Goal: Information Seeking & Learning: Learn about a topic

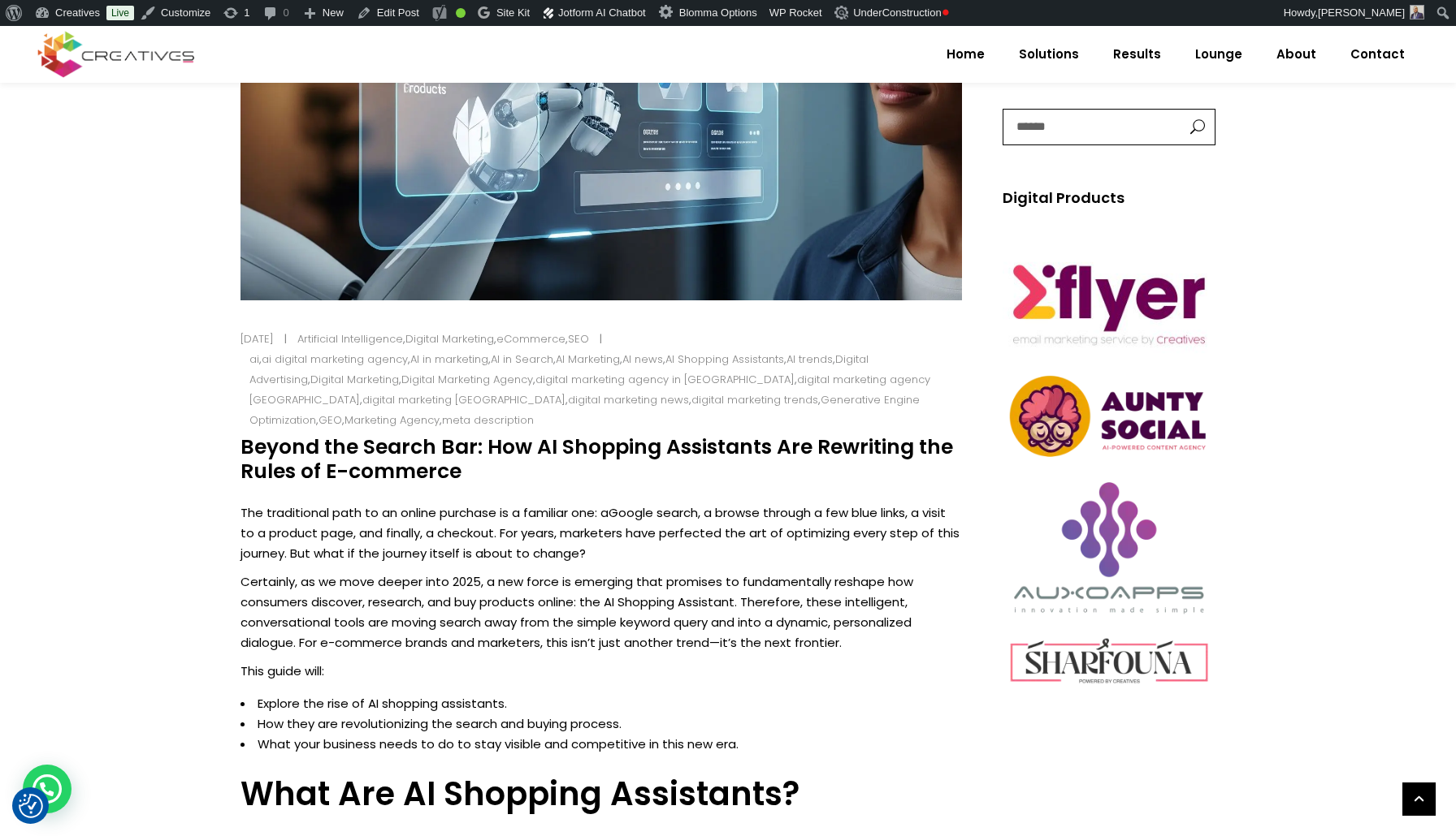
scroll to position [458, 0]
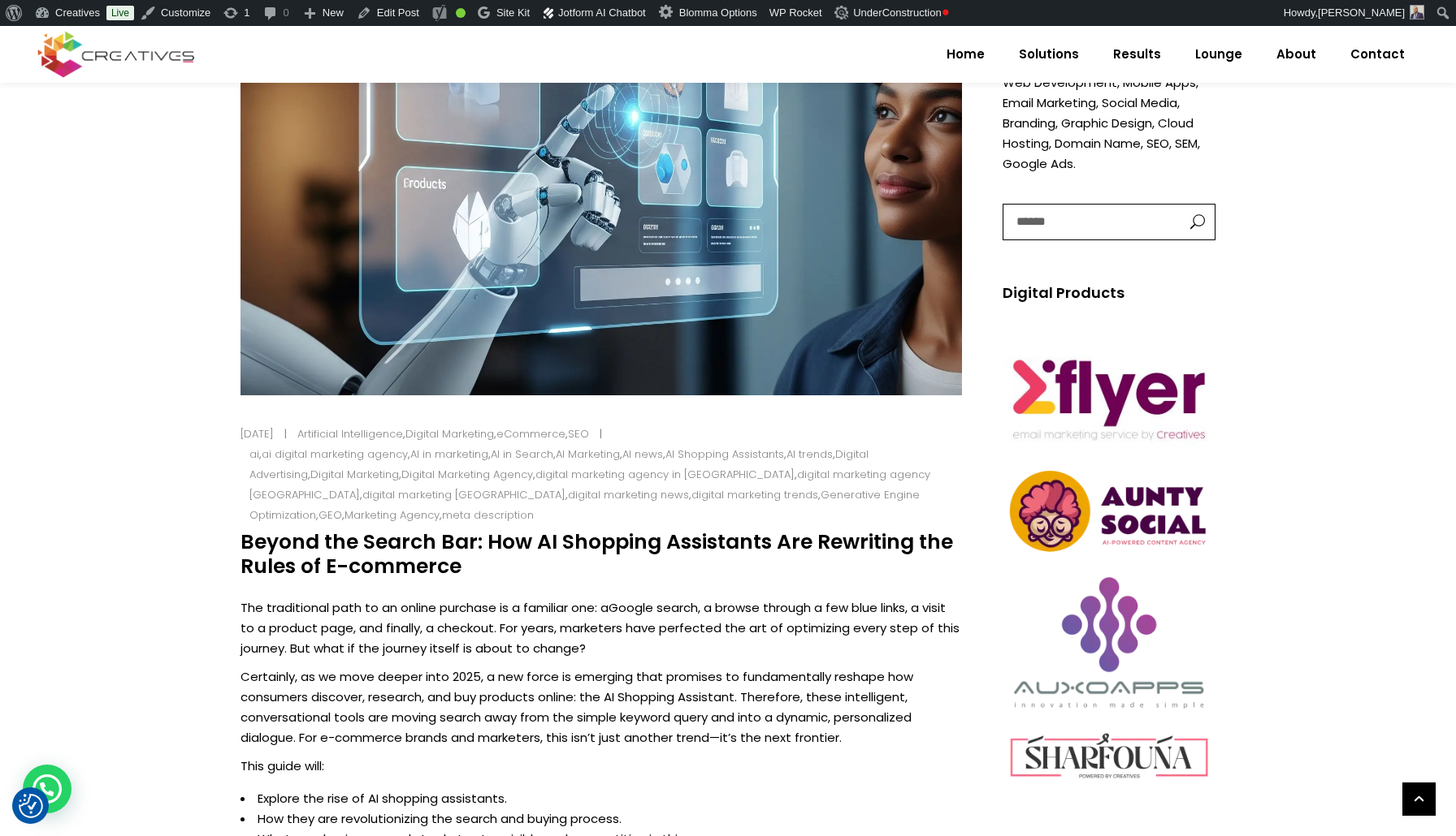
drag, startPoint x: 459, startPoint y: 544, endPoint x: 247, endPoint y: 524, distance: 212.9
click at [246, 530] on h4 "Beyond the Search Bar: How AI Shopping Assistants Are Rewriting the Rules of E-…" at bounding box center [602, 554] width 722 height 48
copy h4 "Beyond the Search Bar: How AI Shopping Assistants Are Rewriting the Rules of E-…"
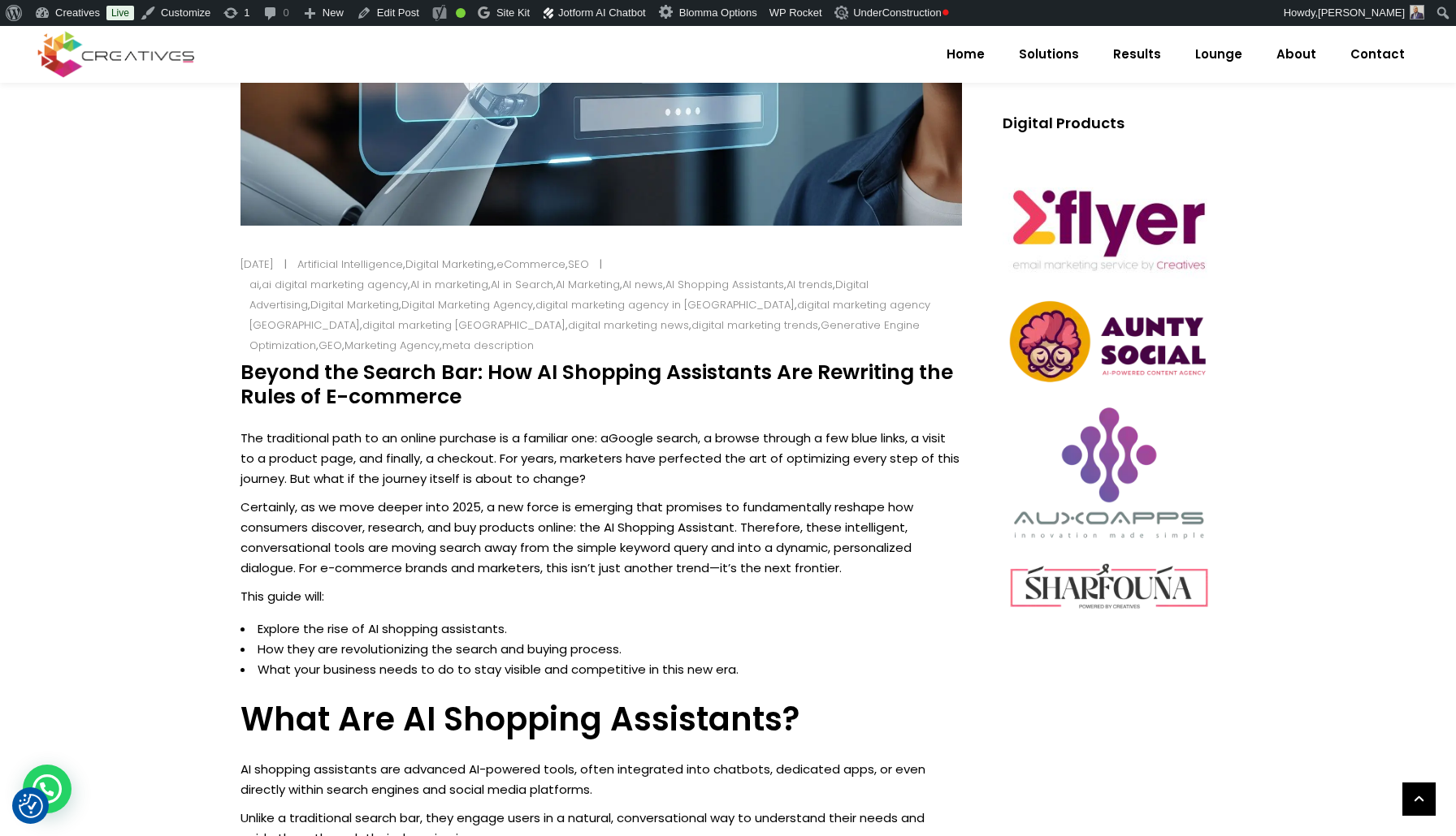
scroll to position [629, 0]
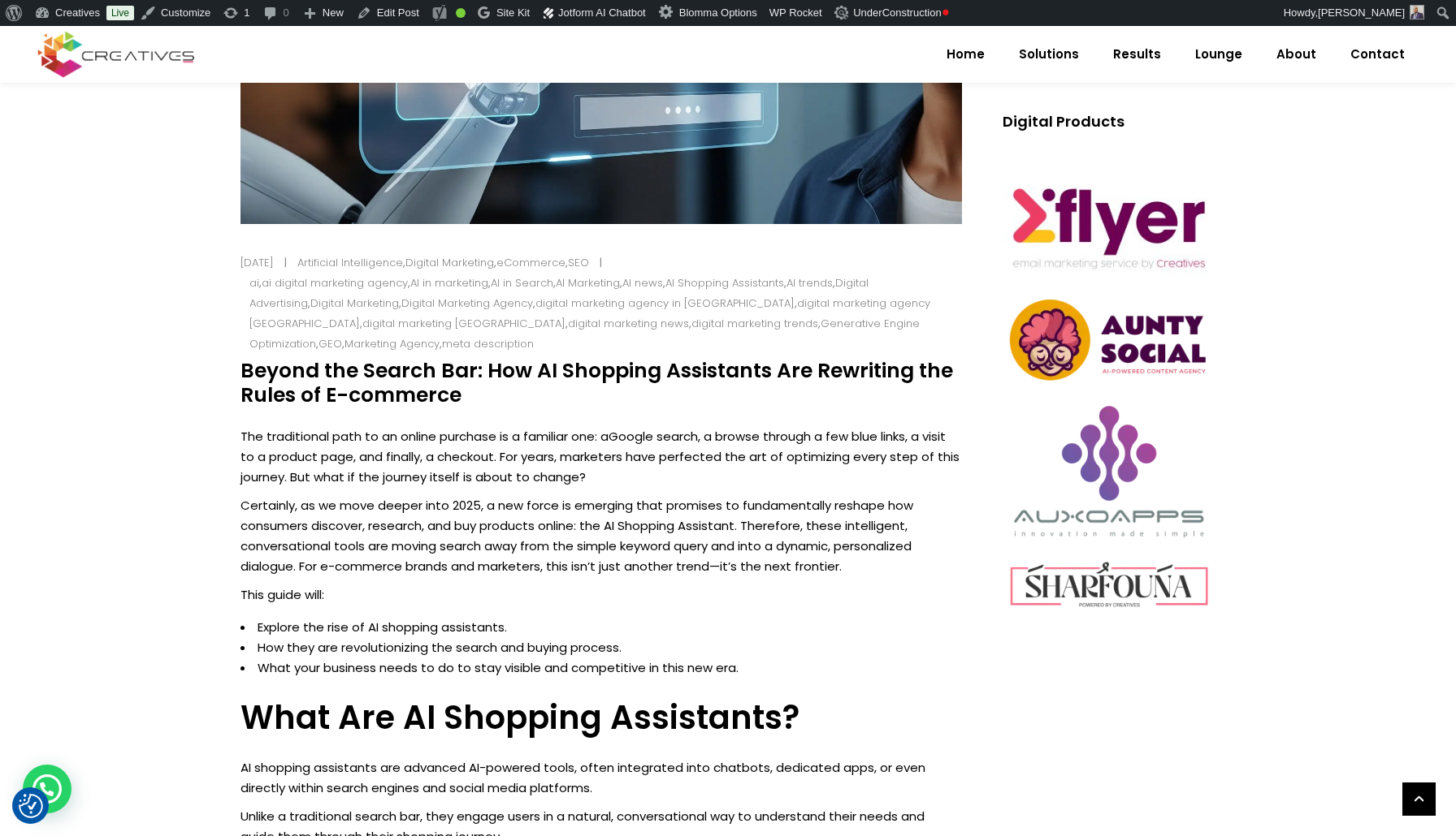
click at [257, 426] on p "The traditional path to an online purchase is a familiar one: a Google search ,…" at bounding box center [602, 456] width 722 height 61
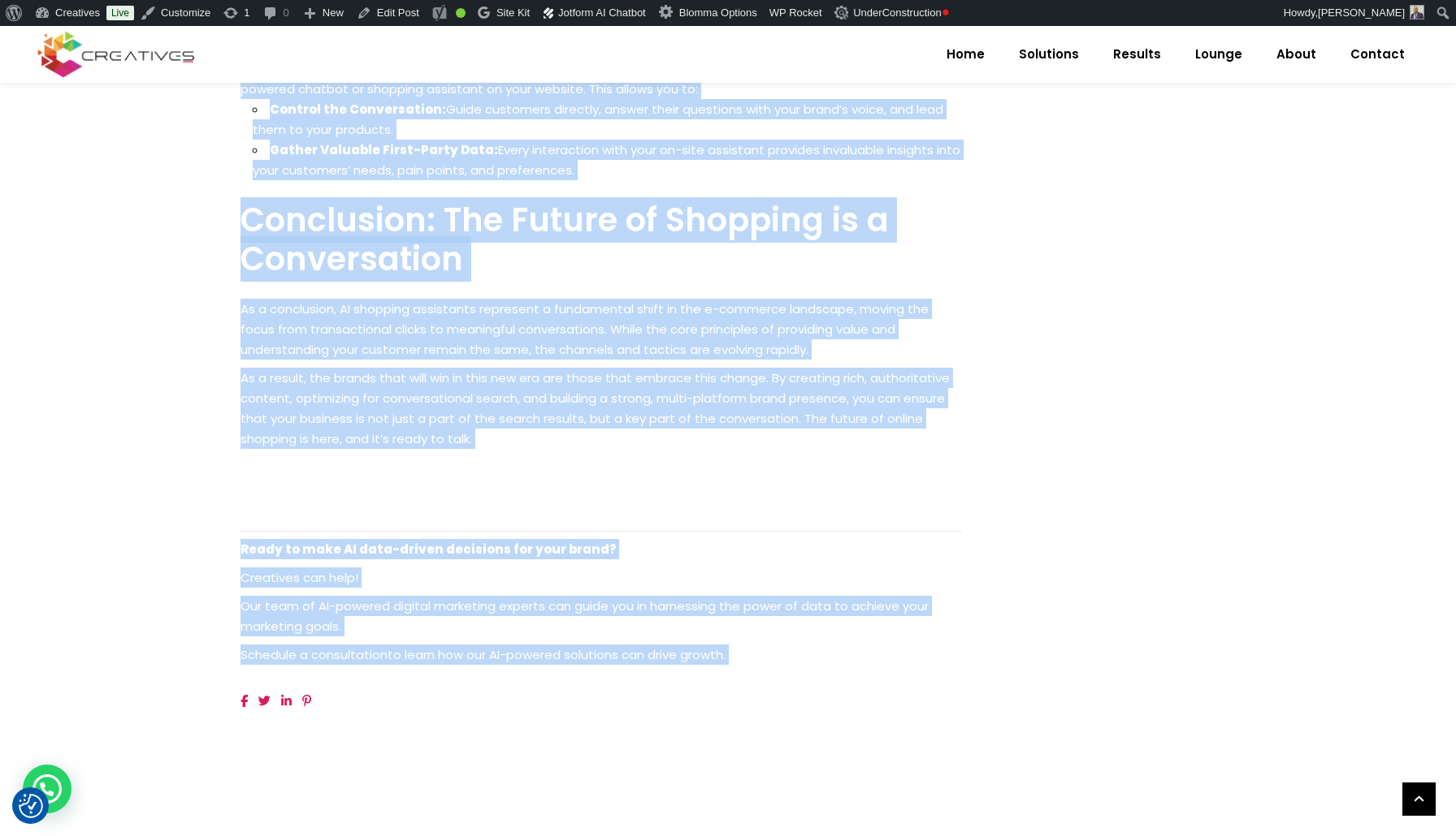
scroll to position [2659, 0]
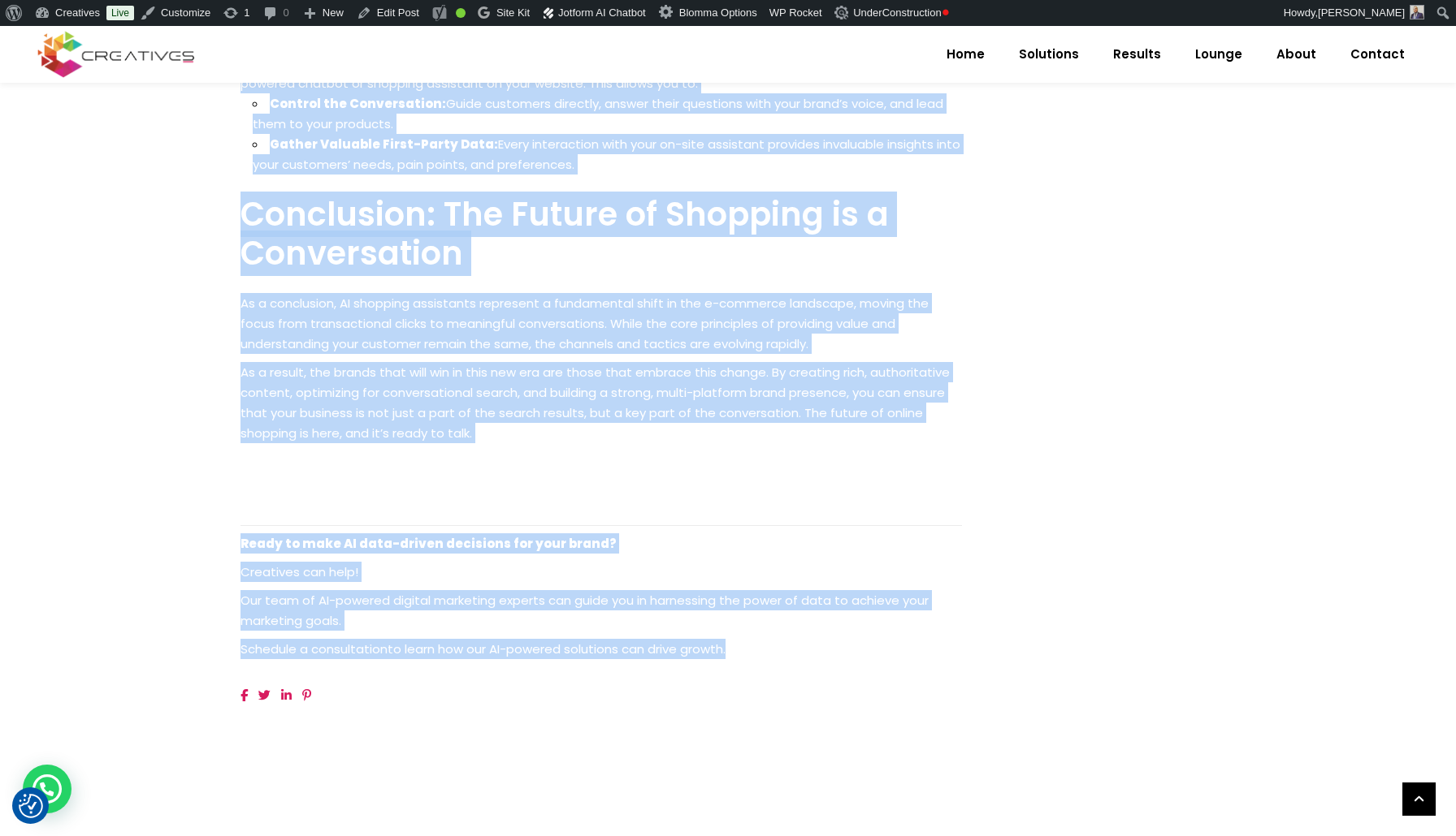
drag, startPoint x: 257, startPoint y: 425, endPoint x: 754, endPoint y: 628, distance: 536.9
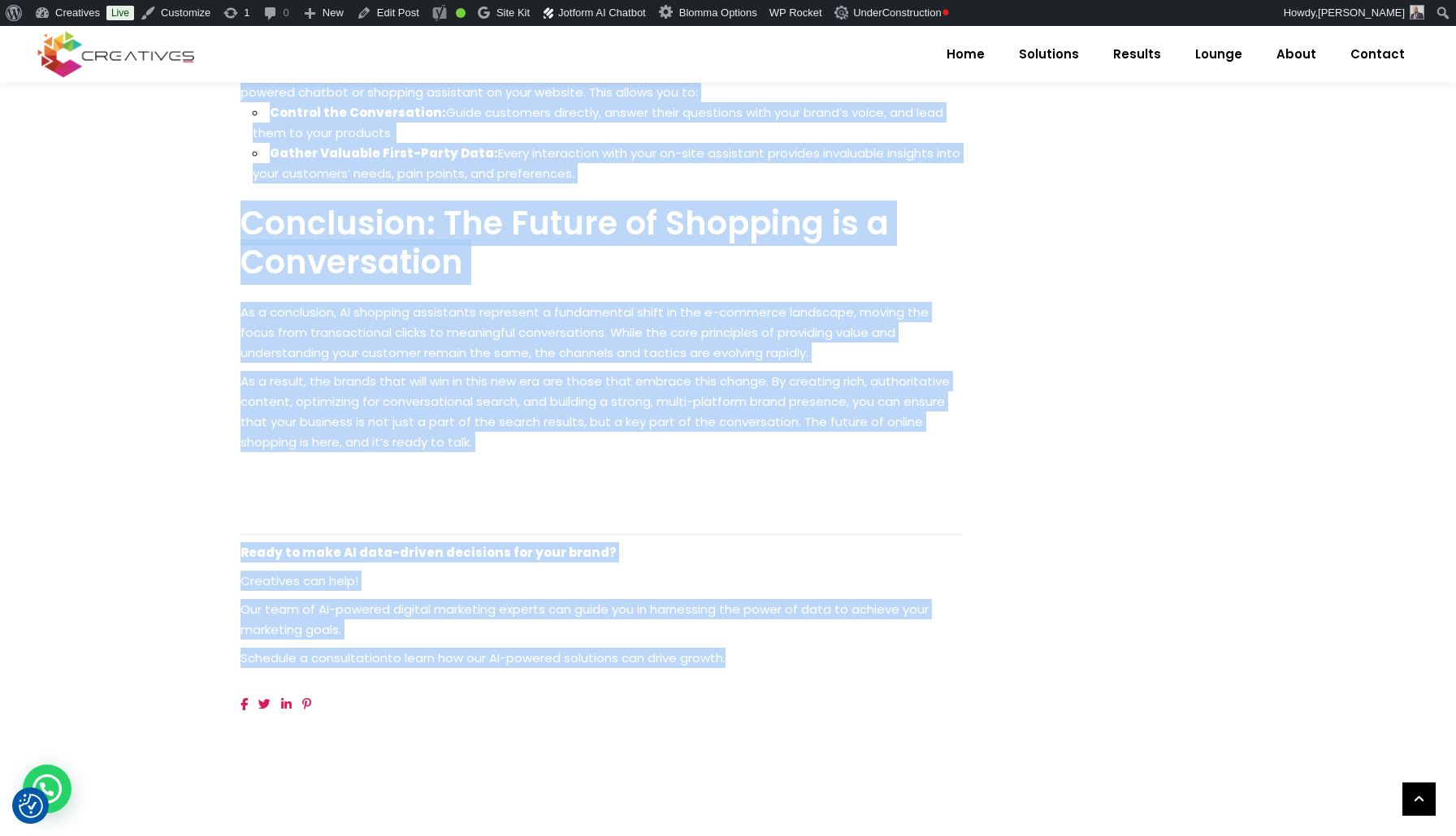
copy div "Lor ipsumdolors amet co ad elitse doeiusmo te i utlabore etd: m Aliqua enimad ,…"
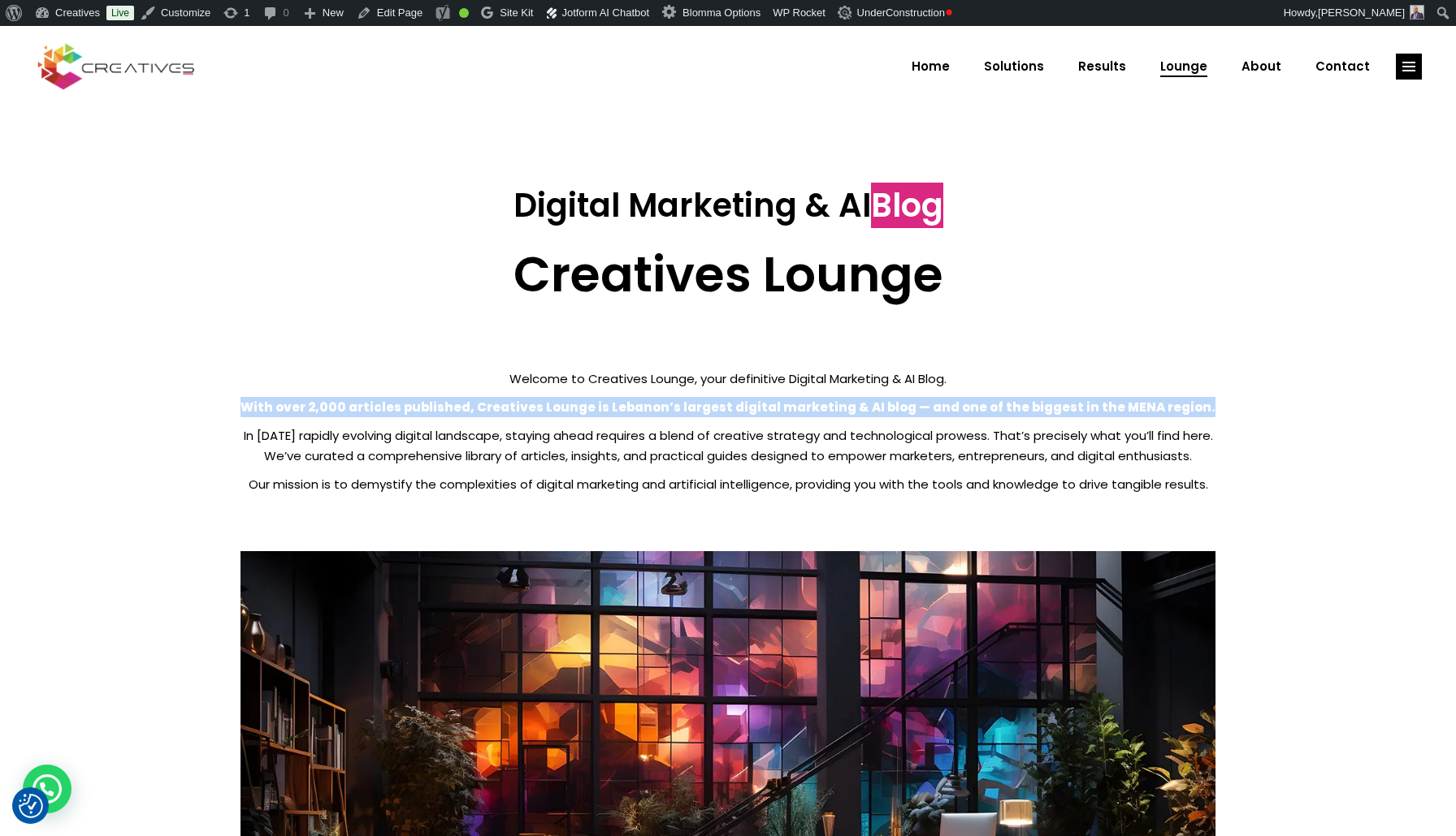
drag, startPoint x: 278, startPoint y: 405, endPoint x: 1187, endPoint y: 411, distance: 909.0
click at [1187, 411] on p "With over 2,000 articles published, Creatives Lounge is Lebanon’s largest digit…" at bounding box center [728, 407] width 975 height 21
copy strong "With over 2,000 articles published, Creatives Lounge is Lebanon’s largest digit…"
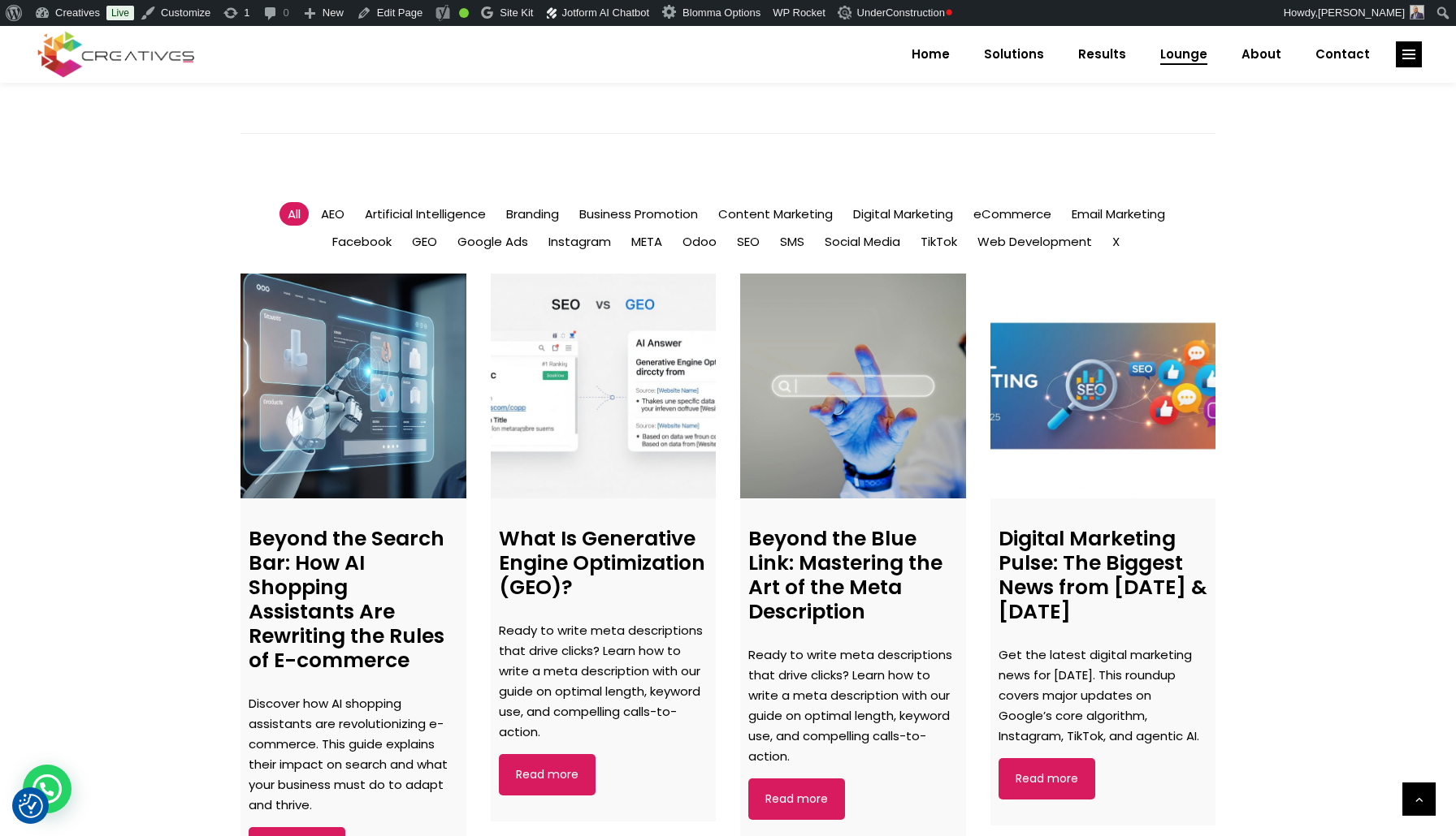
scroll to position [979, 0]
